Goal: Task Accomplishment & Management: Use online tool/utility

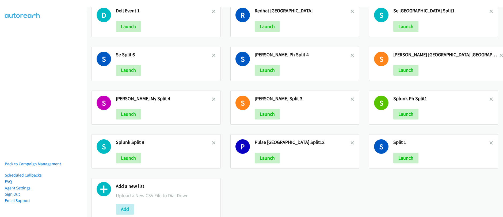
scroll to position [31, 0]
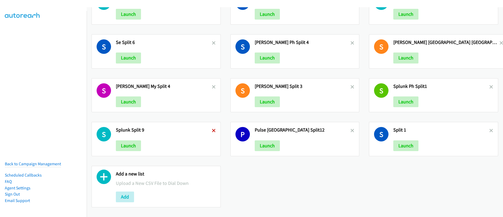
click at [213, 129] on icon at bounding box center [214, 131] width 4 height 4
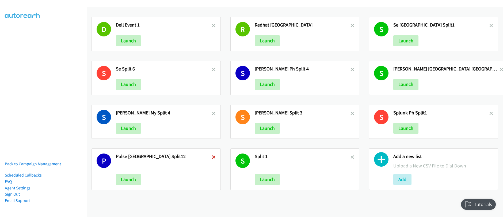
click at [213, 158] on icon at bounding box center [214, 158] width 4 height 4
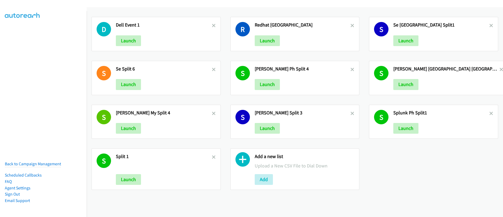
drag, startPoint x: 212, startPoint y: 157, endPoint x: 217, endPoint y: 152, distance: 8.0
click at [212, 157] on icon at bounding box center [214, 158] width 4 height 4
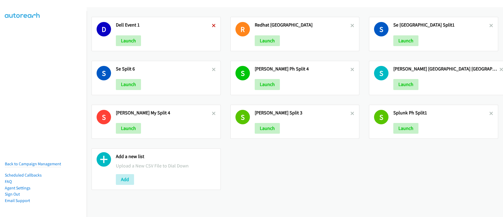
click at [212, 25] on icon at bounding box center [214, 26] width 4 height 4
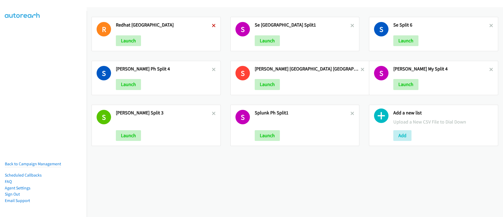
click at [213, 26] on icon at bounding box center [214, 26] width 4 height 4
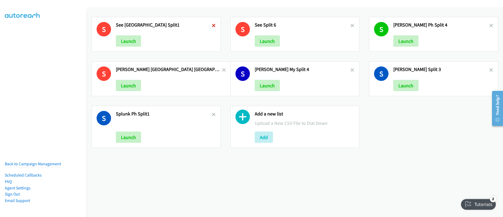
click at [213, 26] on icon at bounding box center [214, 26] width 4 height 4
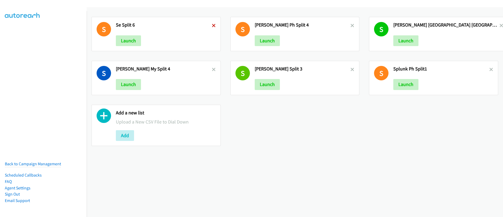
click at [213, 26] on icon at bounding box center [214, 26] width 4 height 4
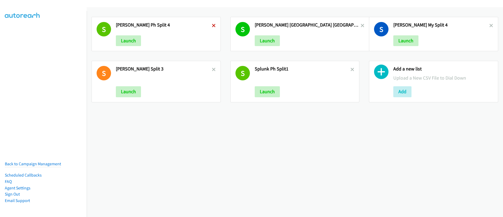
click at [213, 25] on icon at bounding box center [214, 26] width 4 height 4
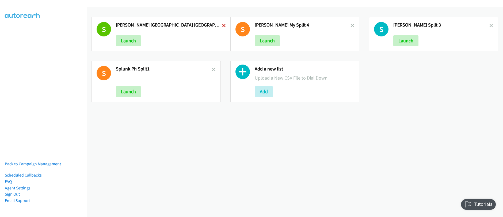
click at [222, 26] on icon at bounding box center [224, 26] width 4 height 4
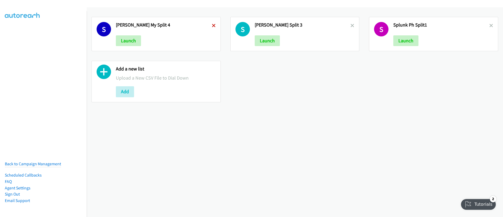
click at [212, 26] on icon at bounding box center [214, 26] width 4 height 4
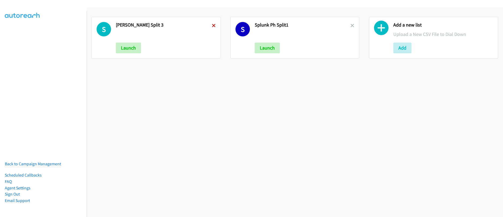
click at [213, 27] on icon at bounding box center [214, 26] width 4 height 4
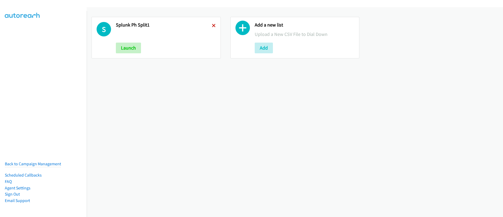
click at [212, 25] on icon at bounding box center [214, 26] width 4 height 4
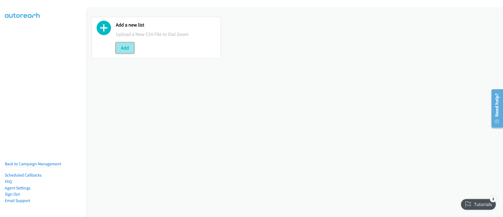
click at [125, 49] on button "Add" at bounding box center [125, 48] width 18 height 11
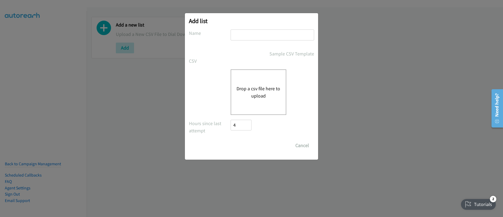
click at [242, 34] on input "text" at bounding box center [273, 34] width 84 height 11
click at [244, 39] on input "text" at bounding box center [273, 34] width 84 height 11
type input "Splunk new"
click at [244, 104] on div "Drop a csv file here to upload" at bounding box center [259, 92] width 56 height 46
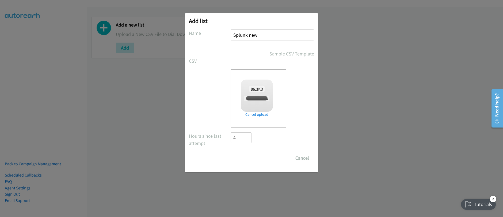
checkbox input "true"
click at [241, 160] on input "Save List" at bounding box center [245, 158] width 28 height 11
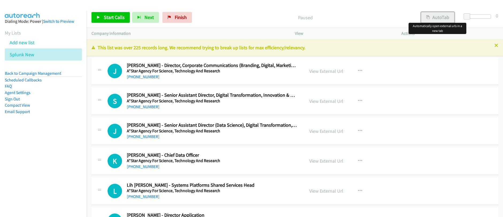
click at [435, 0] on div "Start Calls Pause Next Finish Paused AutoTab AutoTab 0 Company Information Info…" at bounding box center [251, 0] width 503 height 0
click at [436, 19] on button "AutoTab" at bounding box center [437, 17] width 33 height 11
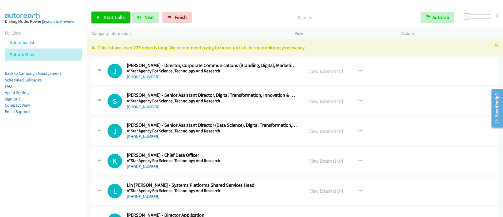
click at [102, 16] on link "Start Calls" at bounding box center [111, 17] width 38 height 11
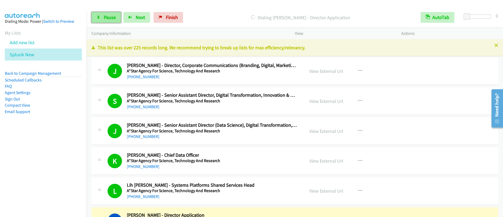
click at [112, 20] on span "Pause" at bounding box center [110, 17] width 12 height 6
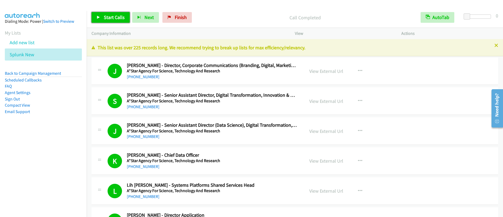
click at [117, 18] on span "Start Calls" at bounding box center [114, 17] width 21 height 6
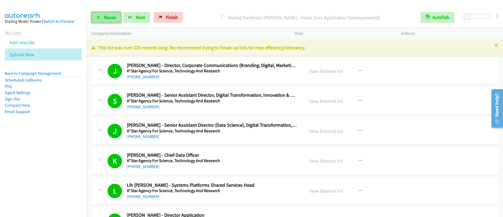
click at [108, 19] on span "Pause" at bounding box center [110, 17] width 12 height 6
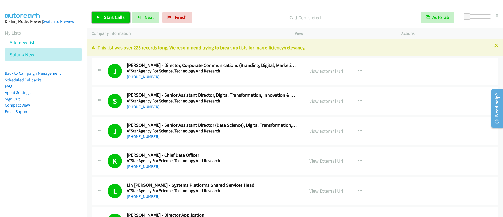
click at [102, 19] on link "Start Calls" at bounding box center [111, 17] width 38 height 11
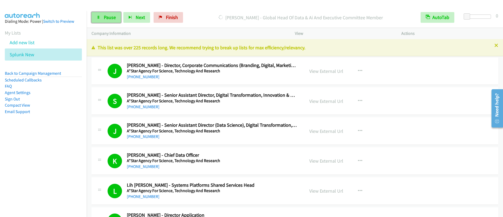
click at [104, 20] on span "Pause" at bounding box center [110, 17] width 12 height 6
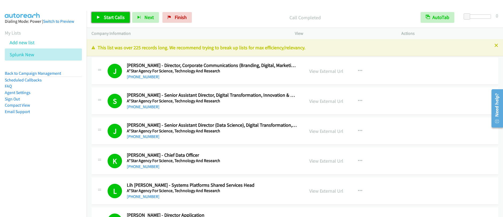
click at [107, 16] on span "Start Calls" at bounding box center [114, 17] width 21 height 6
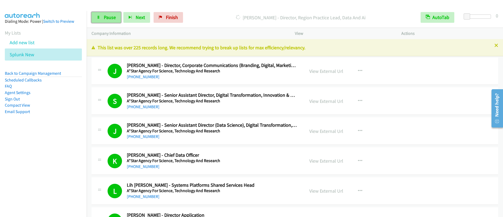
click at [105, 19] on span "Pause" at bounding box center [110, 17] width 12 height 6
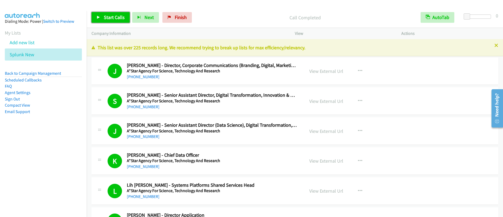
click at [116, 17] on span "Start Calls" at bounding box center [114, 17] width 21 height 6
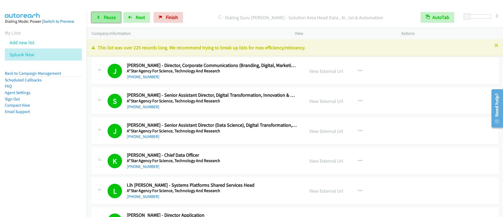
click at [115, 17] on span "Pause" at bounding box center [110, 17] width 12 height 6
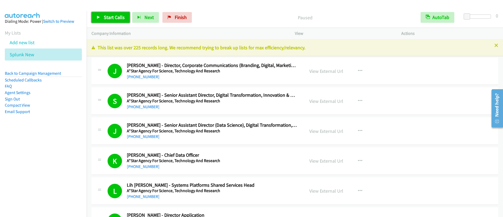
click at [114, 18] on span "Start Calls" at bounding box center [114, 17] width 21 height 6
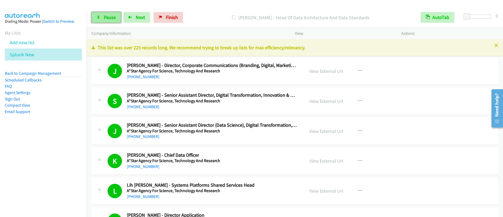
click at [110, 19] on span "Pause" at bounding box center [110, 17] width 12 height 6
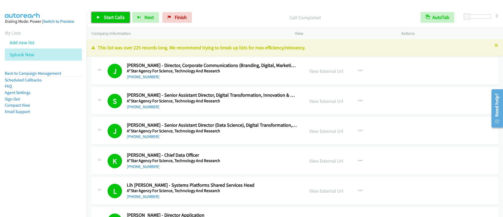
click at [110, 18] on span "Start Calls" at bounding box center [114, 17] width 21 height 6
click at [109, 17] on span "Pause" at bounding box center [110, 17] width 12 height 6
click at [112, 15] on span "Start Calls" at bounding box center [114, 17] width 21 height 6
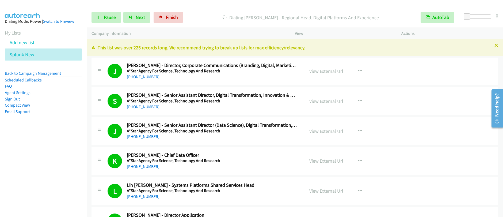
click at [108, 23] on div "Start Calls Pause Next Finish [PERSON_NAME] - Regional Head, Digital Platforms …" at bounding box center [295, 17] width 417 height 21
click at [111, 21] on link "Pause" at bounding box center [106, 17] width 29 height 11
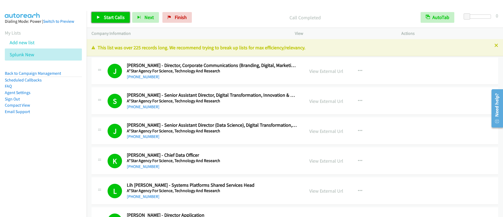
click at [103, 18] on link "Start Calls" at bounding box center [111, 17] width 38 height 11
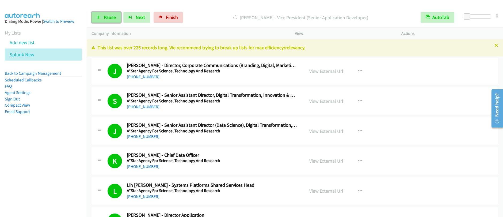
click at [109, 21] on link "Pause" at bounding box center [106, 17] width 29 height 11
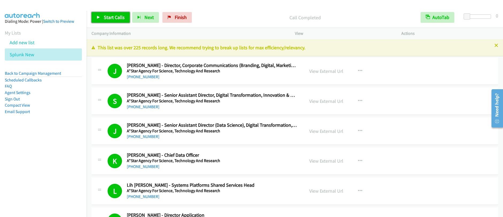
click at [109, 18] on span "Start Calls" at bounding box center [114, 17] width 21 height 6
click at [112, 20] on span "Pause" at bounding box center [110, 17] width 12 height 6
click at [108, 17] on span "Start Calls" at bounding box center [114, 17] width 21 height 6
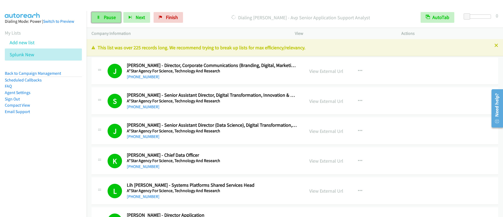
click at [105, 17] on span "Pause" at bounding box center [110, 17] width 12 height 6
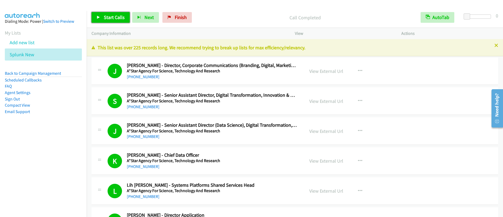
click at [114, 19] on span "Start Calls" at bounding box center [114, 17] width 21 height 6
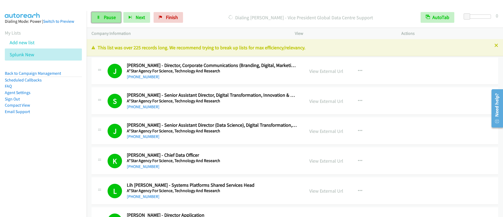
click at [112, 20] on link "Pause" at bounding box center [106, 17] width 29 height 11
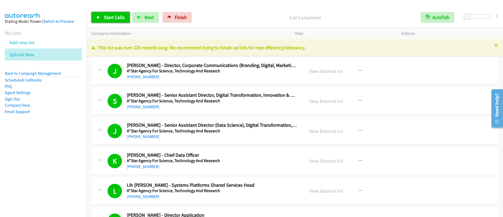
click at [118, 18] on span "Start Calls" at bounding box center [114, 17] width 21 height 6
click at [114, 18] on span "Pause" at bounding box center [110, 17] width 12 height 6
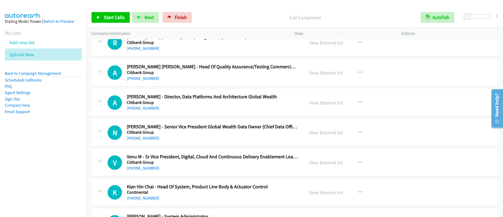
scroll to position [2057, 0]
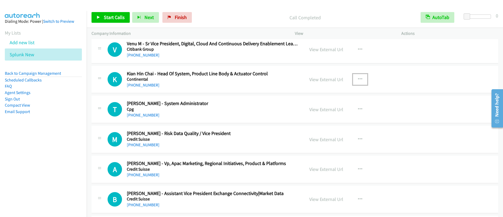
click at [360, 79] on button "button" at bounding box center [360, 79] width 14 height 11
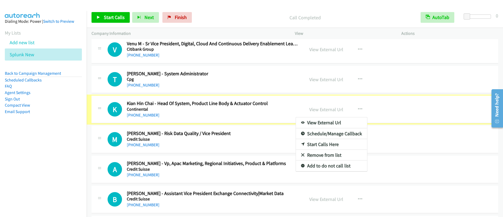
click at [359, 80] on div at bounding box center [251, 108] width 503 height 217
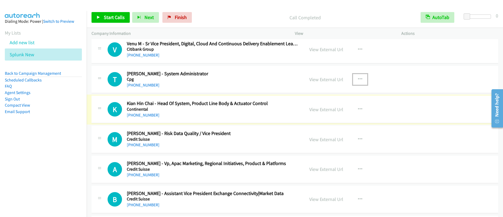
click at [358, 79] on icon "button" at bounding box center [360, 79] width 4 height 4
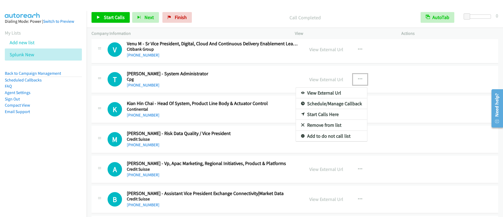
click at [307, 113] on link "Start Calls Here" at bounding box center [331, 114] width 71 height 11
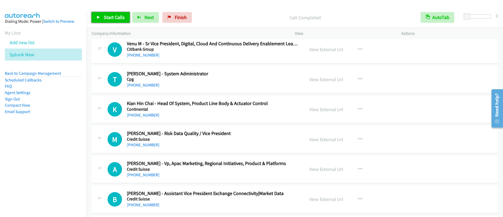
click at [110, 18] on span "Start Calls" at bounding box center [114, 17] width 21 height 6
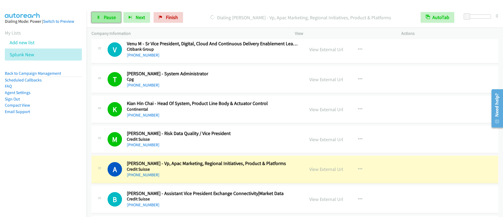
click at [105, 21] on link "Pause" at bounding box center [106, 17] width 29 height 11
click at [108, 18] on span "Pause" at bounding box center [110, 17] width 12 height 6
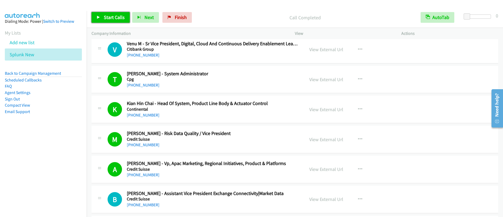
click at [112, 18] on span "Start Calls" at bounding box center [114, 17] width 21 height 6
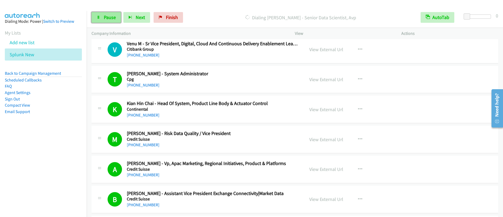
click at [110, 19] on span "Pause" at bounding box center [110, 17] width 12 height 6
click at [121, 20] on link "Start Calls" at bounding box center [111, 17] width 38 height 11
click at [110, 15] on span "Pause" at bounding box center [110, 17] width 12 height 6
click at [119, 18] on span "Start Calls" at bounding box center [114, 17] width 21 height 6
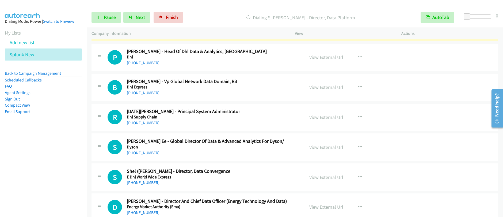
scroll to position [2295, 0]
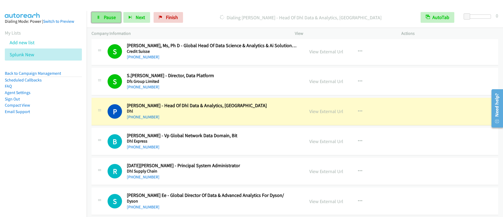
click at [107, 18] on span "Pause" at bounding box center [110, 17] width 12 height 6
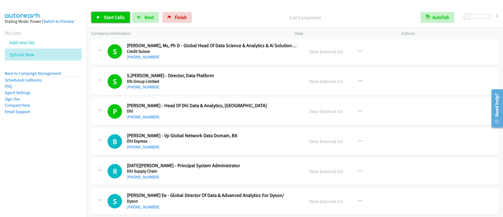
click at [107, 21] on link "Start Calls" at bounding box center [111, 17] width 38 height 11
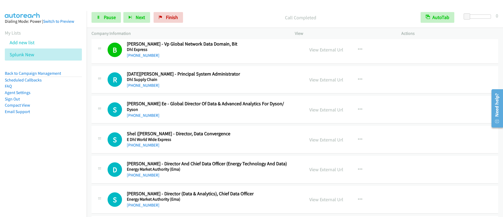
scroll to position [2380, 0]
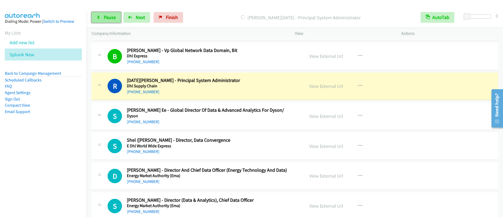
click at [111, 17] on span "Pause" at bounding box center [110, 17] width 12 height 6
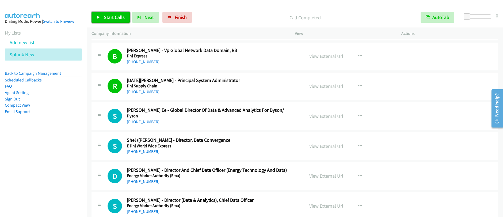
click at [111, 18] on span "Start Calls" at bounding box center [114, 17] width 21 height 6
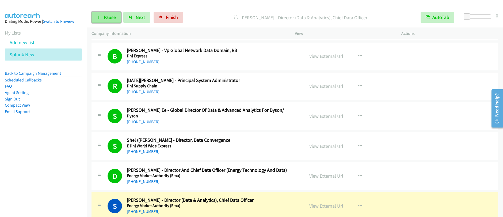
click at [98, 18] on icon at bounding box center [99, 18] width 4 height 4
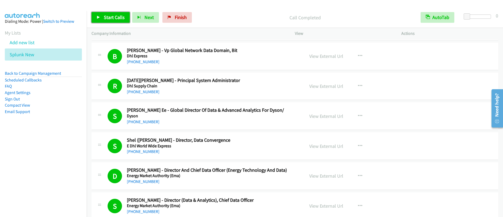
click at [115, 21] on link "Start Calls" at bounding box center [111, 17] width 38 height 11
click at [105, 18] on span "Pause" at bounding box center [110, 17] width 12 height 6
click at [107, 20] on span "Pause" at bounding box center [110, 17] width 12 height 6
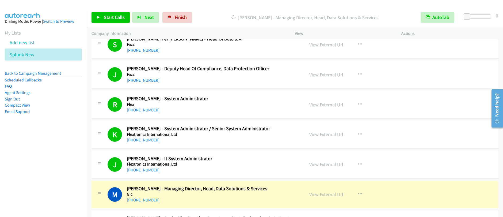
scroll to position [2578, 0]
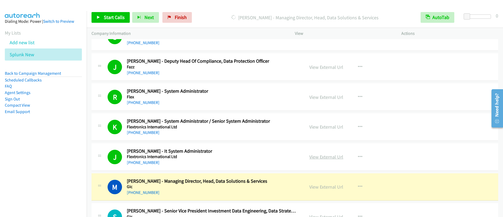
click at [321, 158] on link "View External Url" at bounding box center [326, 157] width 34 height 6
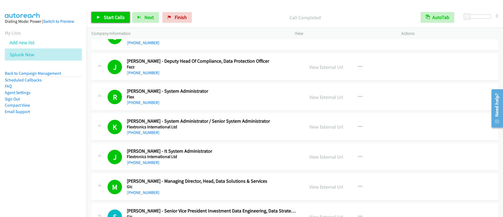
click at [105, 20] on span "Start Calls" at bounding box center [114, 17] width 21 height 6
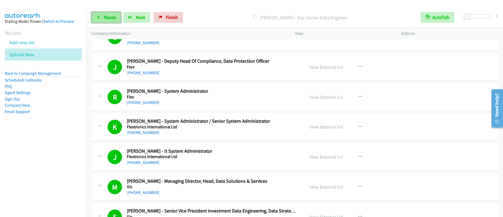
click at [105, 19] on span "Pause" at bounding box center [110, 17] width 12 height 6
click at [111, 19] on span "Start Calls" at bounding box center [114, 17] width 21 height 6
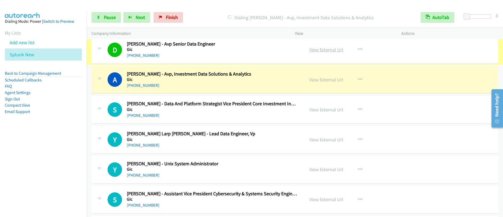
scroll to position [2865, 0]
click at [325, 51] on link "View External Url" at bounding box center [326, 50] width 34 height 6
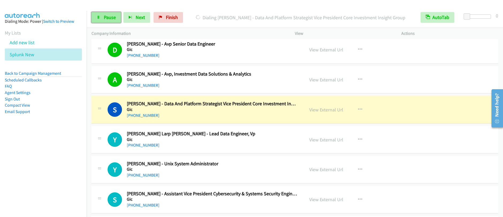
click at [107, 20] on link "Pause" at bounding box center [106, 17] width 29 height 11
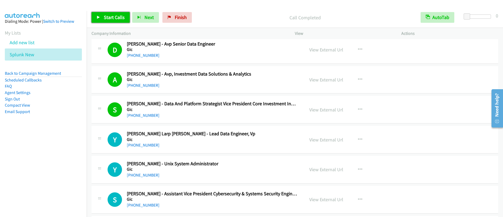
click at [108, 17] on span "Start Calls" at bounding box center [114, 17] width 21 height 6
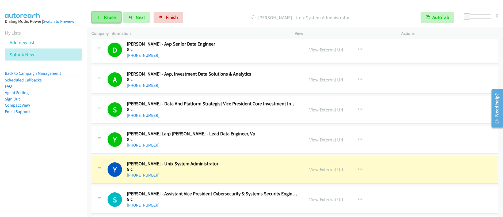
click at [108, 17] on span "Pause" at bounding box center [110, 17] width 12 height 6
click at [107, 20] on span "Start Calls" at bounding box center [102, 26] width 10 height 12
click at [108, 16] on span "Pause" at bounding box center [110, 17] width 12 height 6
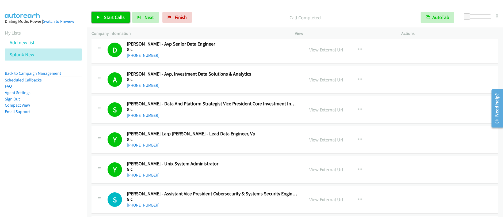
click at [108, 19] on span "Start Calls" at bounding box center [114, 17] width 21 height 6
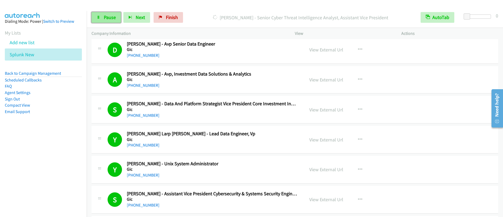
click at [104, 18] on span "Pause" at bounding box center [110, 17] width 12 height 6
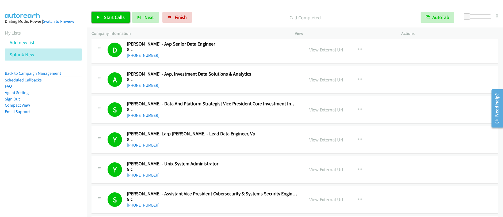
click at [100, 19] on link "Start Calls" at bounding box center [111, 17] width 38 height 11
click at [104, 22] on link "Pause" at bounding box center [106, 17] width 29 height 11
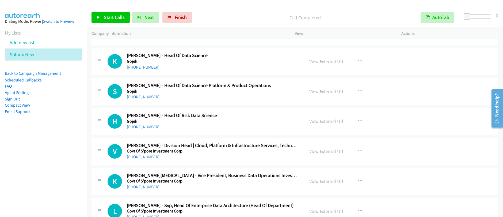
scroll to position [3189, 0]
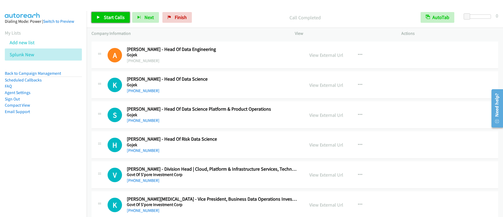
click at [106, 17] on span "Start Calls" at bounding box center [114, 17] width 21 height 6
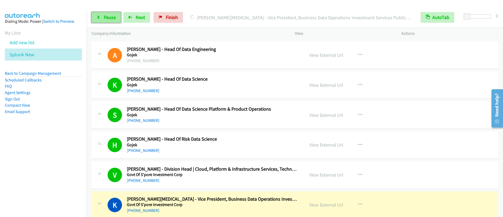
click at [111, 19] on span "Pause" at bounding box center [110, 17] width 12 height 6
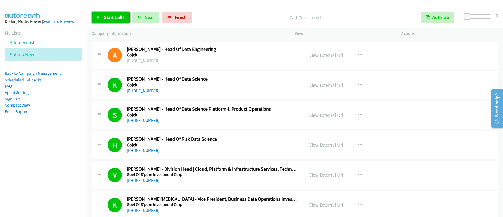
click at [111, 22] on link "Start Calls" at bounding box center [111, 17] width 38 height 11
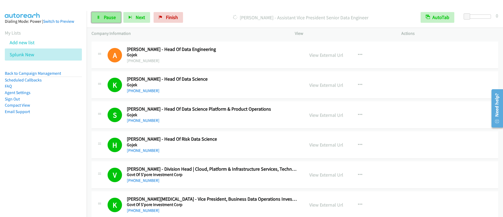
click at [100, 21] on link "Pause" at bounding box center [106, 17] width 29 height 11
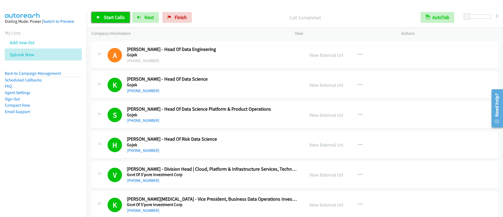
click at [119, 18] on span "Start Calls" at bounding box center [114, 17] width 21 height 6
click at [107, 19] on span "Pause" at bounding box center [110, 17] width 12 height 6
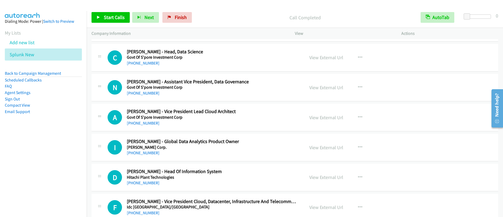
scroll to position [3490, 0]
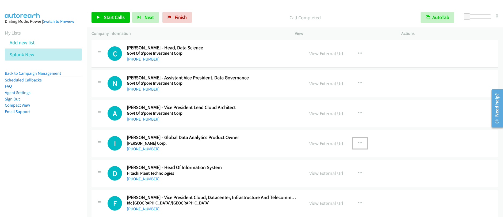
click at [358, 143] on icon "button" at bounding box center [360, 143] width 4 height 4
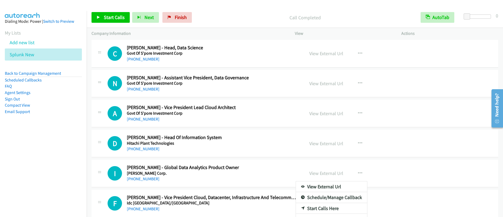
click at [360, 173] on div at bounding box center [251, 108] width 503 height 217
click at [358, 174] on icon "button" at bounding box center [360, 173] width 4 height 4
click at [314, 208] on link "Start Calls Here" at bounding box center [331, 208] width 71 height 11
click at [119, 20] on span "Start Calls" at bounding box center [114, 17] width 21 height 6
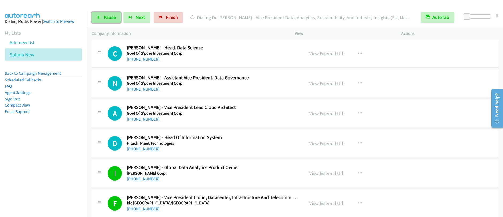
click at [110, 21] on link "Pause" at bounding box center [106, 17] width 29 height 11
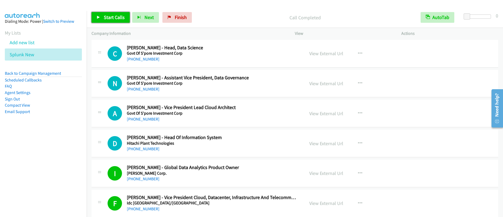
click at [109, 20] on span "Start Calls" at bounding box center [114, 17] width 21 height 6
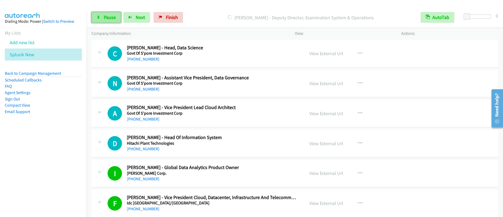
click at [111, 20] on span "Pause" at bounding box center [110, 17] width 12 height 6
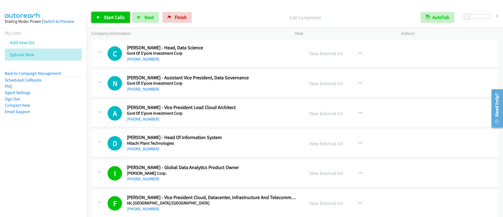
click at [112, 18] on span "Start Calls" at bounding box center [114, 17] width 21 height 6
click at [104, 16] on span "Pause" at bounding box center [110, 17] width 12 height 6
click at [106, 20] on span "Start Calls" at bounding box center [114, 17] width 21 height 6
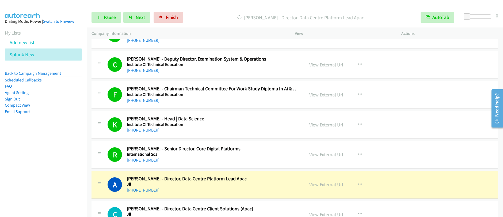
scroll to position [3846, 0]
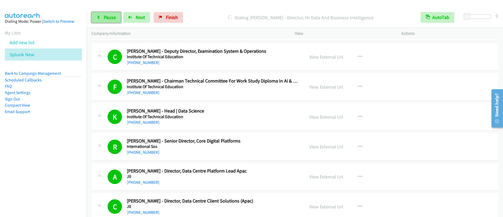
click at [107, 19] on span "Pause" at bounding box center [110, 17] width 12 height 6
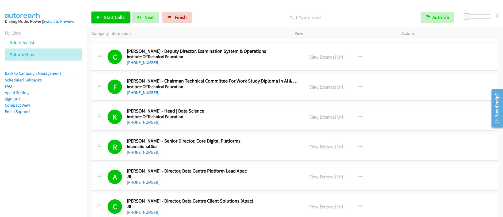
click at [112, 20] on link "Start Calls" at bounding box center [111, 17] width 38 height 11
click at [103, 20] on link "Pause" at bounding box center [106, 17] width 29 height 11
click at [118, 17] on span "Start Calls" at bounding box center [114, 17] width 21 height 6
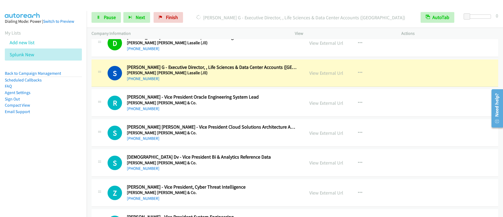
scroll to position [4129, 0]
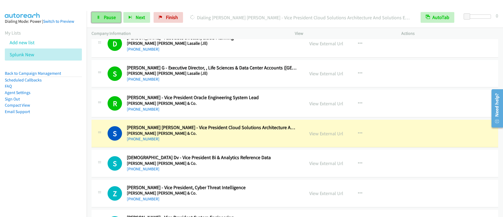
click at [109, 19] on span "Pause" at bounding box center [110, 17] width 12 height 6
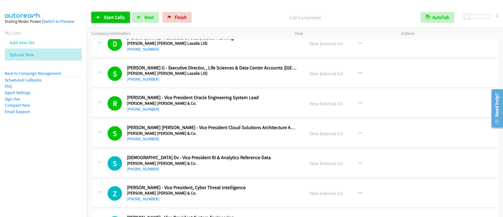
click at [105, 16] on span "Start Calls" at bounding box center [114, 17] width 21 height 6
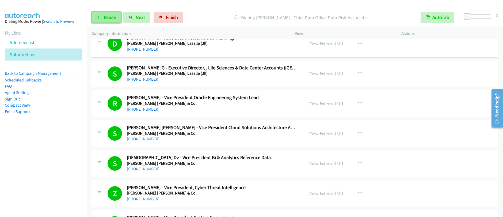
click at [111, 19] on span "Pause" at bounding box center [110, 17] width 12 height 6
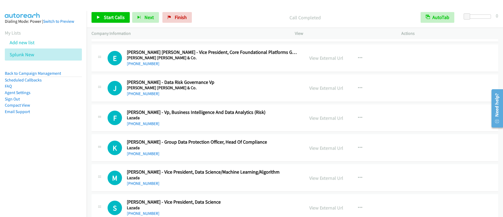
scroll to position [4415, 0]
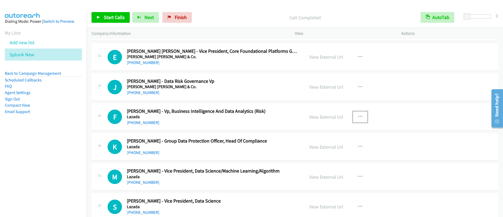
click at [358, 116] on icon "button" at bounding box center [360, 117] width 4 height 4
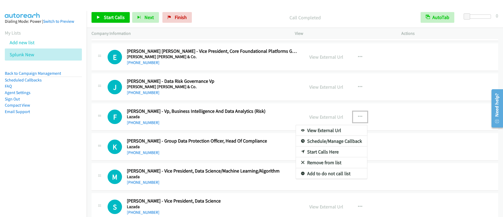
click at [316, 152] on link "Start Calls Here" at bounding box center [331, 151] width 71 height 11
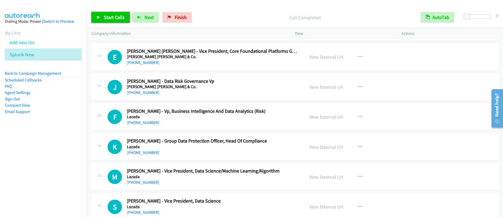
click at [114, 16] on span "Start Calls" at bounding box center [114, 17] width 21 height 6
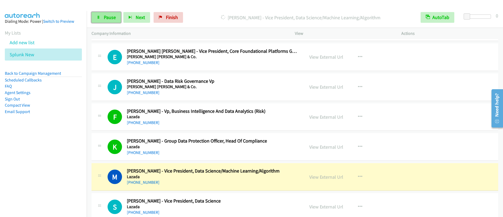
click at [105, 21] on link "Pause" at bounding box center [106, 17] width 29 height 11
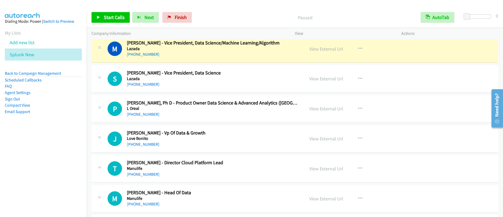
scroll to position [4533, 0]
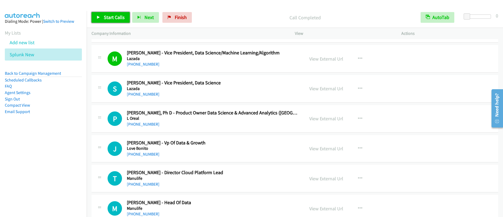
click at [107, 18] on span "Start Calls" at bounding box center [114, 17] width 21 height 6
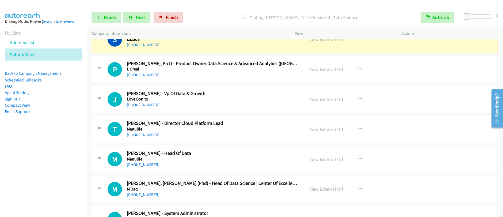
scroll to position [4574, 0]
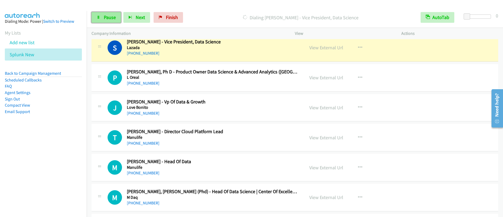
click at [106, 19] on span "Pause" at bounding box center [110, 17] width 12 height 6
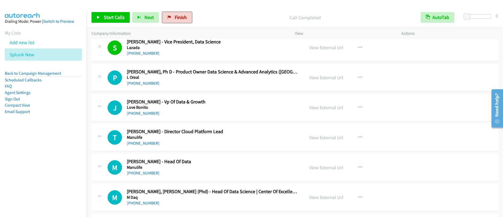
drag, startPoint x: 176, startPoint y: 19, endPoint x: 303, endPoint y: 18, distance: 126.9
click at [176, 19] on span "Finish" at bounding box center [181, 17] width 12 height 6
